Goal: Task Accomplishment & Management: Use online tool/utility

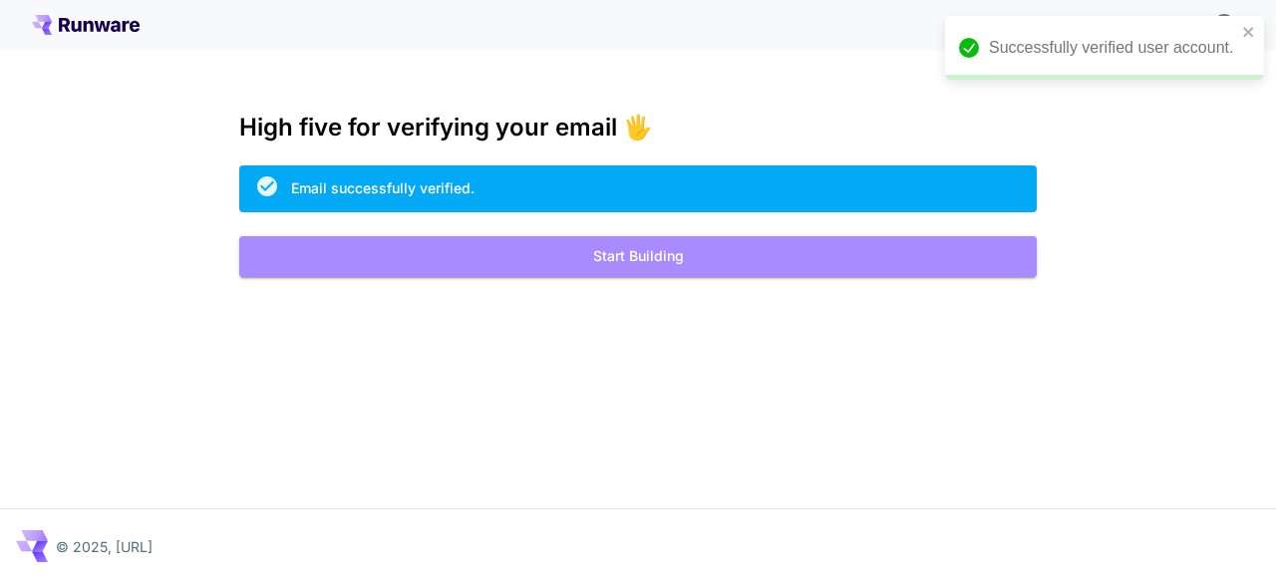
click at [483, 265] on button "Start Building" at bounding box center [638, 256] width 798 height 41
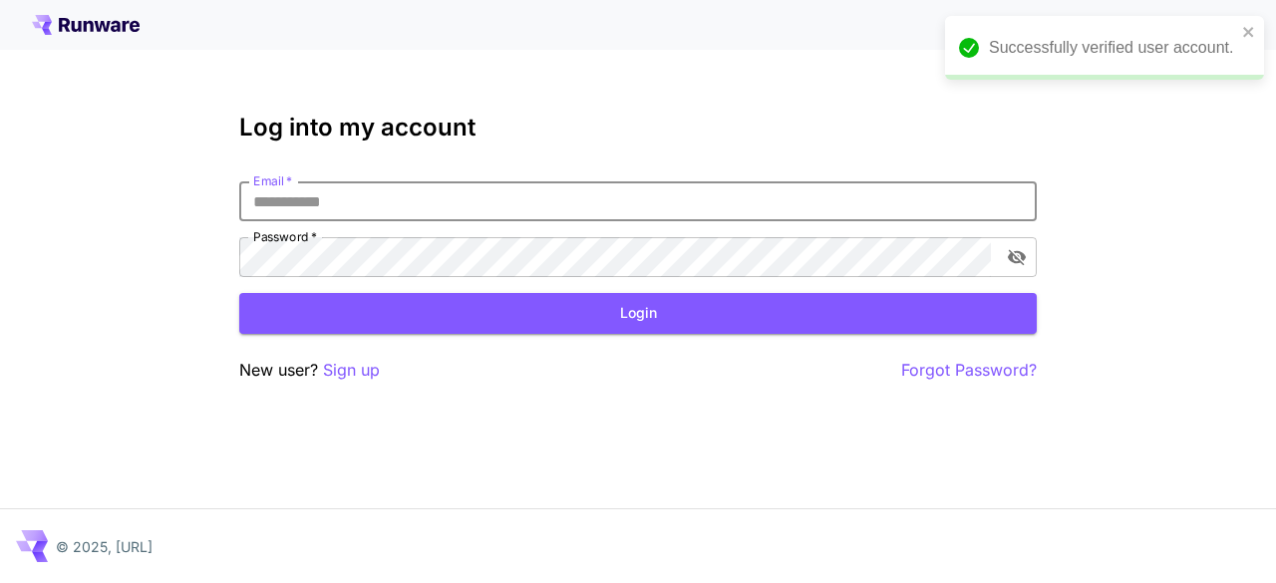
click at [457, 210] on input "Email   *" at bounding box center [638, 201] width 798 height 40
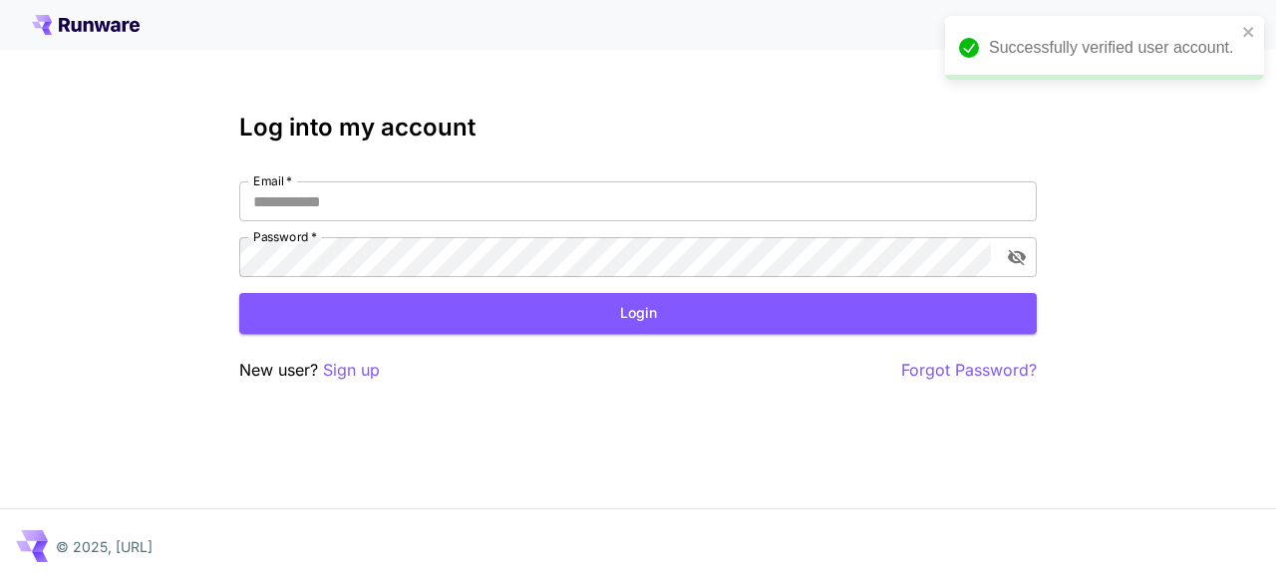
click at [121, 31] on icon at bounding box center [86, 25] width 108 height 20
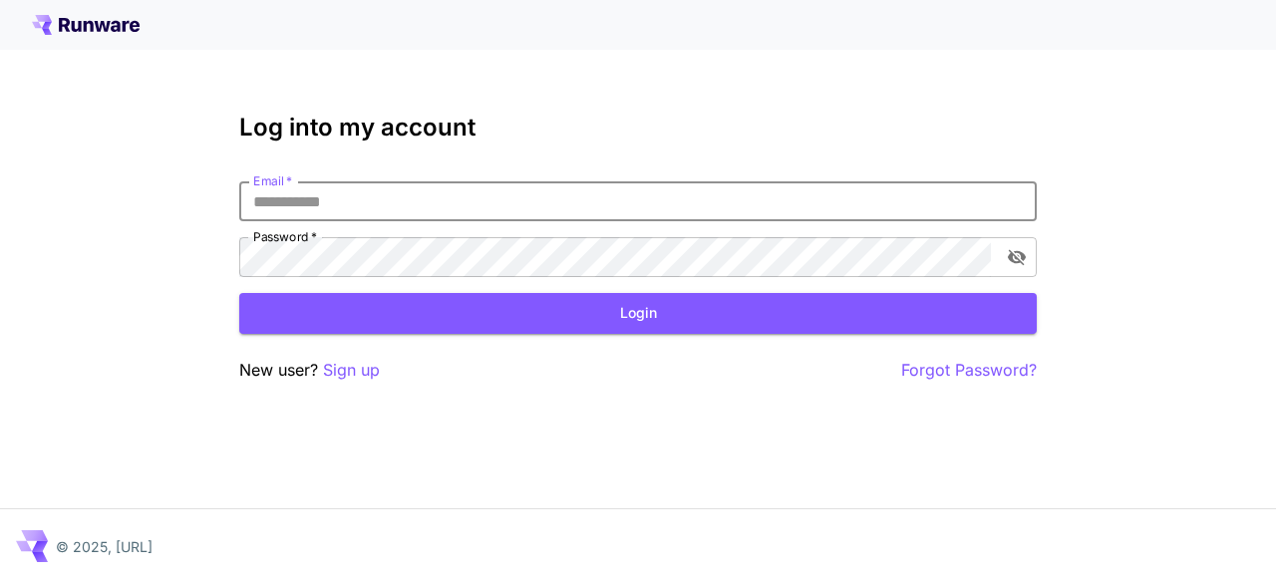
click at [487, 196] on input "Email   *" at bounding box center [638, 201] width 798 height 40
click at [528, 214] on input "Email   *" at bounding box center [638, 201] width 798 height 40
